Goal: Transaction & Acquisition: Subscribe to service/newsletter

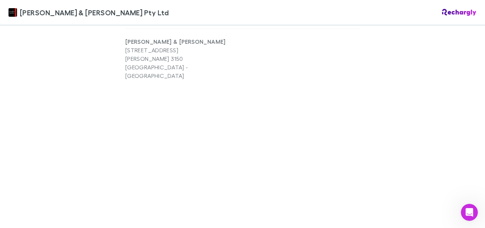
scroll to position [335, 0]
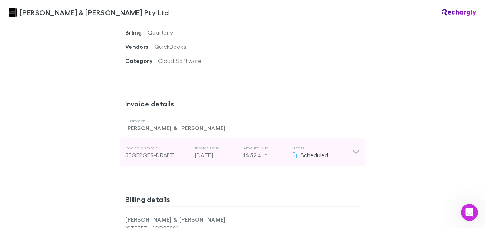
click at [353, 150] on icon at bounding box center [356, 152] width 6 height 4
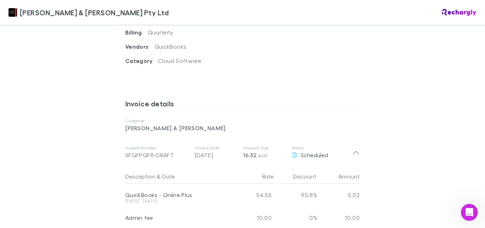
drag, startPoint x: 351, startPoint y: 126, endPoint x: 329, endPoint y: 102, distance: 32.9
click at [329, 124] on p "[PERSON_NAME] & [PERSON_NAME]" at bounding box center [242, 128] width 234 height 9
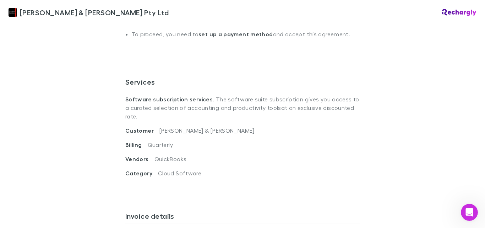
scroll to position [513, 0]
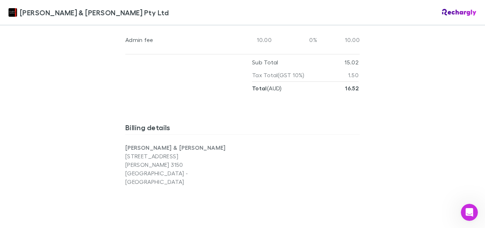
drag, startPoint x: 482, startPoint y: 150, endPoint x: 326, endPoint y: 121, distance: 158.6
click at [326, 121] on div "[PERSON_NAME] & [PERSON_NAME] Pty Ltd Software subscriptions agreement [PERSON_…" at bounding box center [242, 28] width 249 height 1032
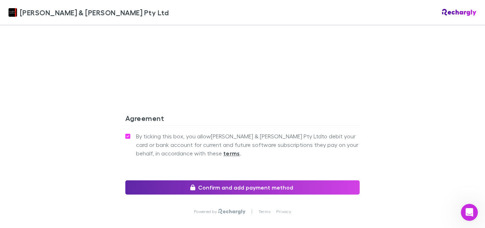
scroll to position [791, 0]
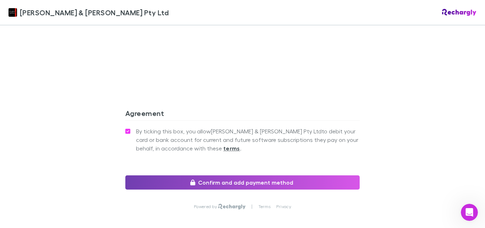
click at [239, 175] on button "Confirm and add payment method" at bounding box center [242, 182] width 234 height 14
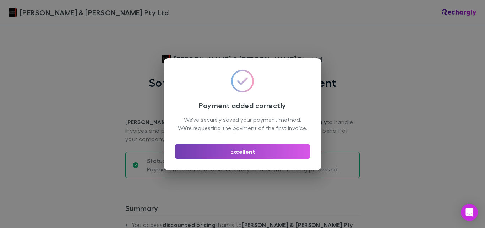
click at [252, 157] on button "Excellent" at bounding box center [242, 151] width 135 height 14
